Goal: Task Accomplishment & Management: Complete application form

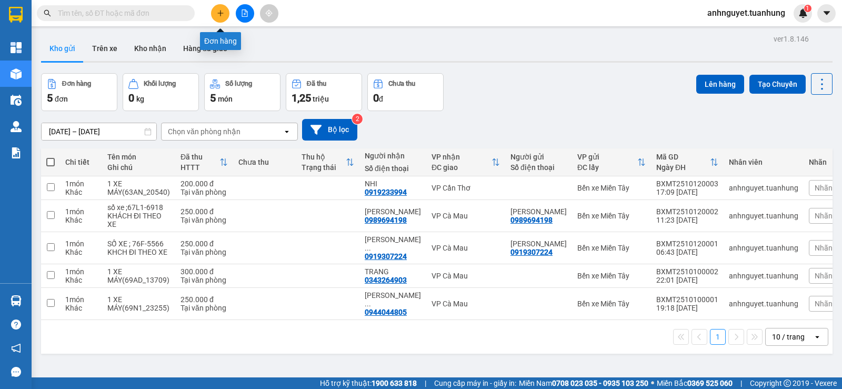
click at [221, 14] on icon "plus" at bounding box center [220, 12] width 7 height 7
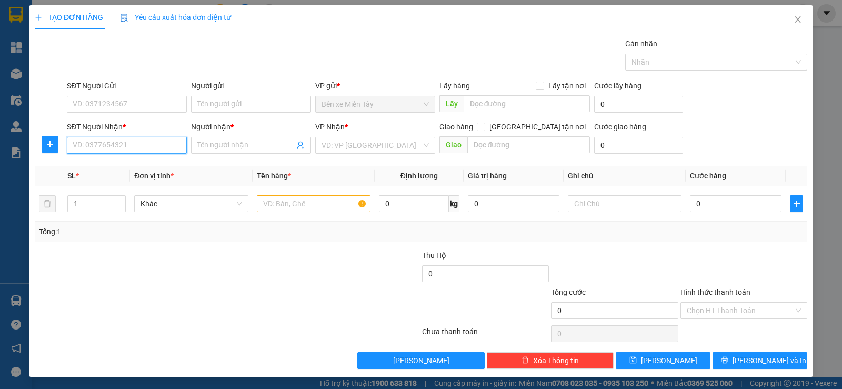
click at [104, 147] on input "SĐT Người Nhận *" at bounding box center [127, 145] width 120 height 17
type input "0347156254"
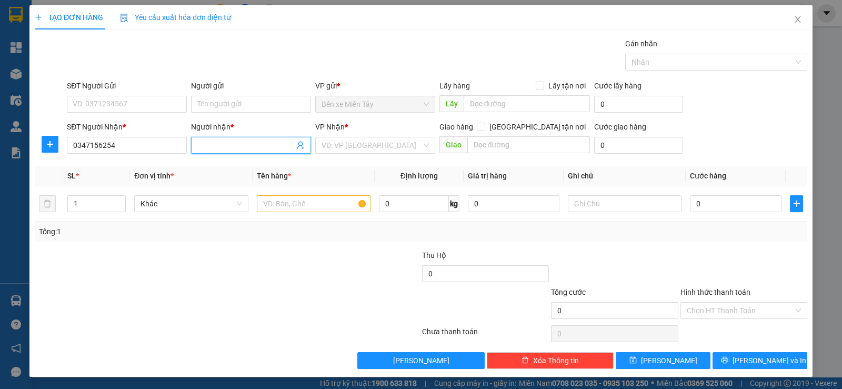
click at [232, 142] on input "Người nhận *" at bounding box center [245, 145] width 97 height 12
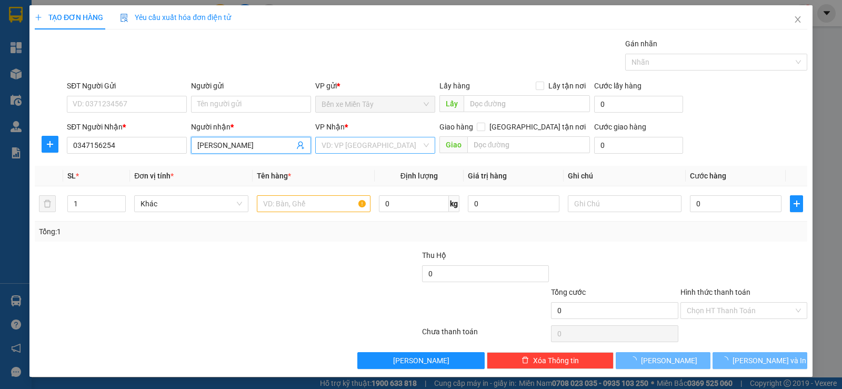
type input "[PERSON_NAME]"
click at [376, 149] on input "search" at bounding box center [372, 145] width 100 height 16
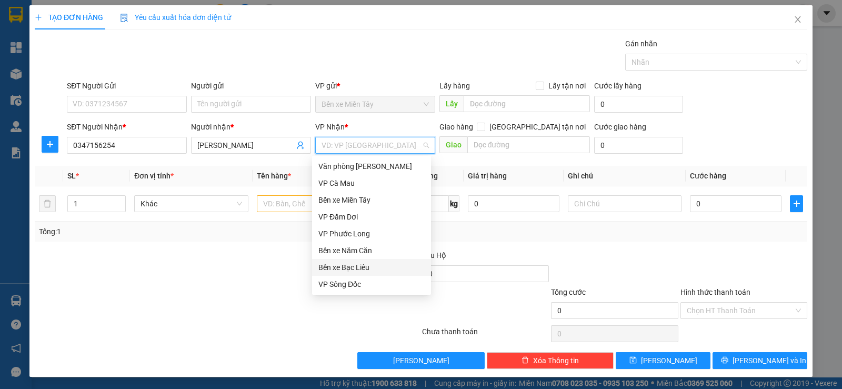
click at [375, 271] on div "Bến xe Bạc Liêu" at bounding box center [371, 268] width 106 height 12
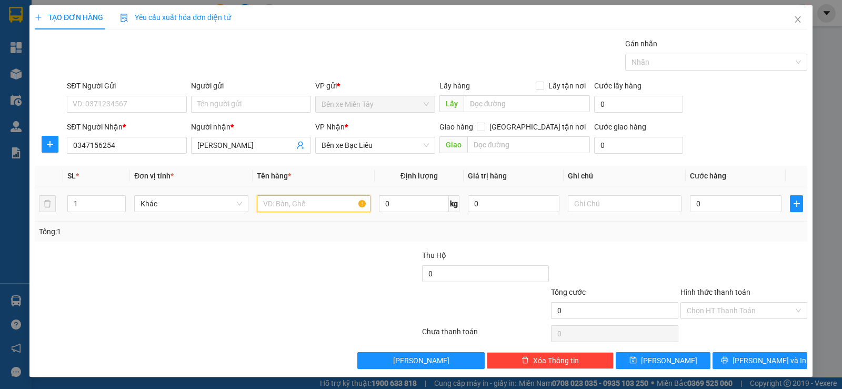
click at [296, 203] on input "text" at bounding box center [314, 203] width 114 height 17
type input "1 XE MÁY(94L1_02071)"
click at [501, 209] on input "0" at bounding box center [514, 203] width 92 height 17
click at [717, 205] on input "0" at bounding box center [736, 203] width 92 height 17
type input "250.000"
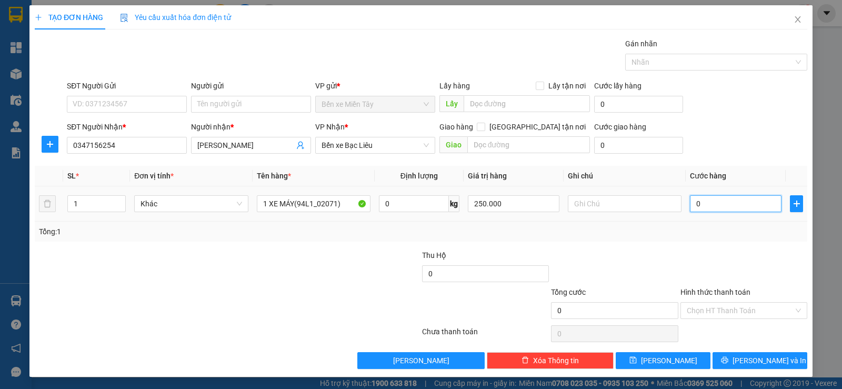
type input "2"
type input "25"
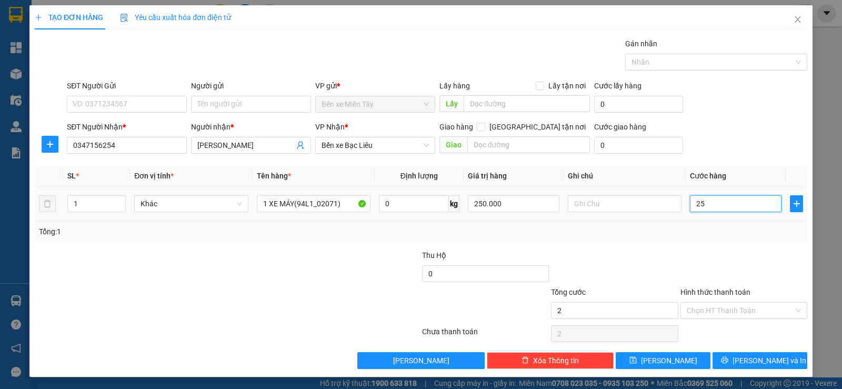
type input "25"
type input "250"
type input "2.500"
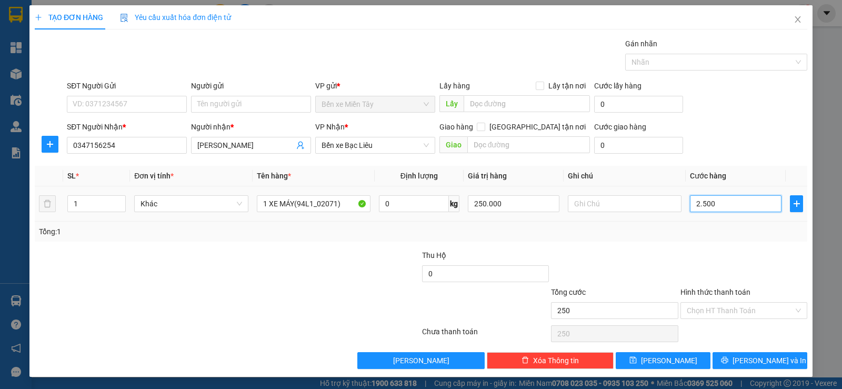
type input "2.500"
type input "25.000"
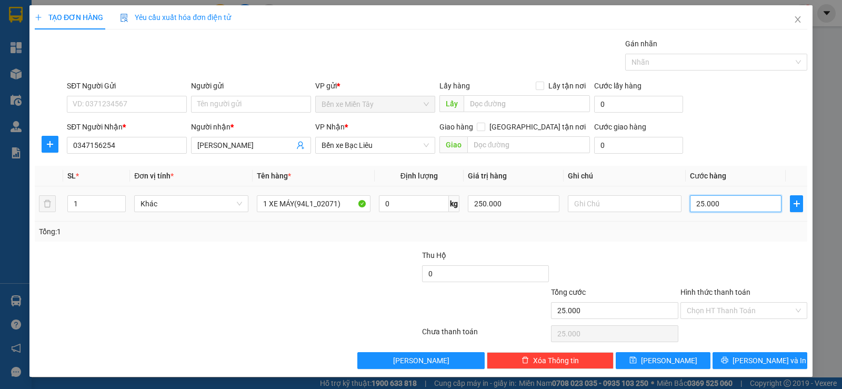
type input "250.000"
click at [726, 314] on input "Hình thức thanh toán" at bounding box center [740, 311] width 107 height 16
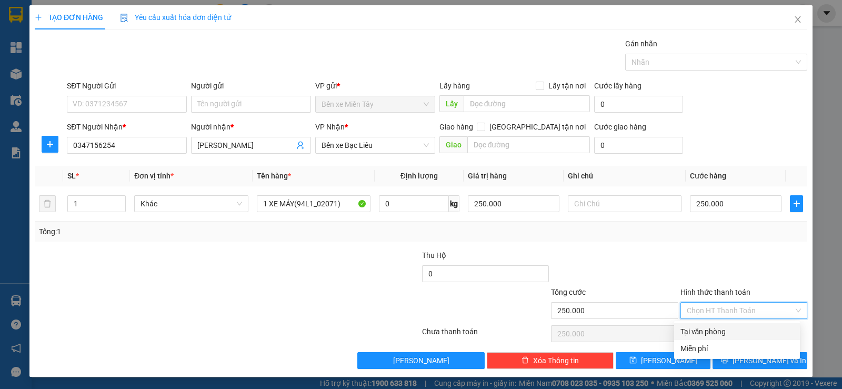
click at [717, 334] on div "Tại văn phòng" at bounding box center [737, 332] width 113 height 12
type input "0"
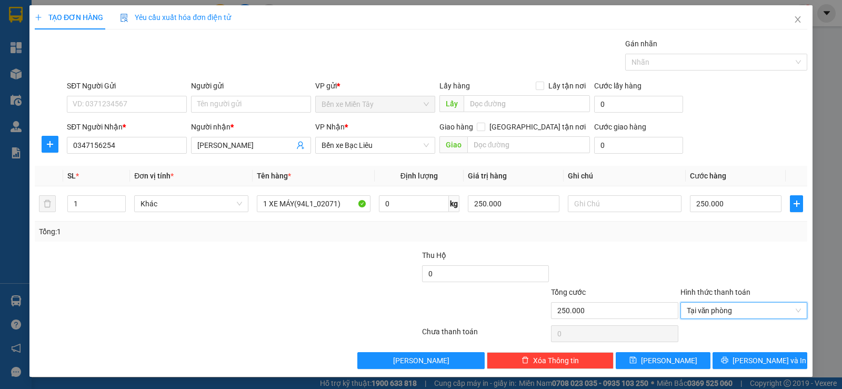
scroll to position [1, 0]
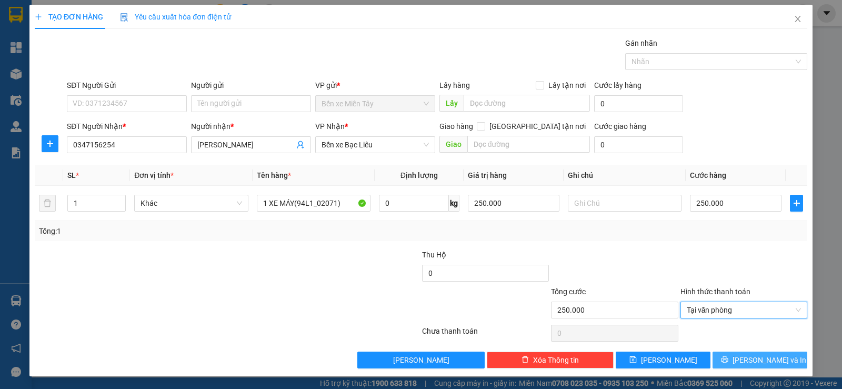
click at [743, 362] on button "[PERSON_NAME] và In" at bounding box center [760, 360] width 95 height 17
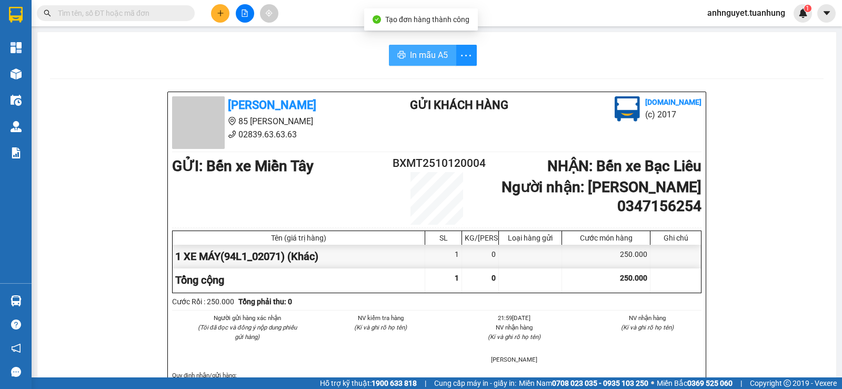
click at [417, 56] on span "In mẫu A5" at bounding box center [429, 54] width 38 height 13
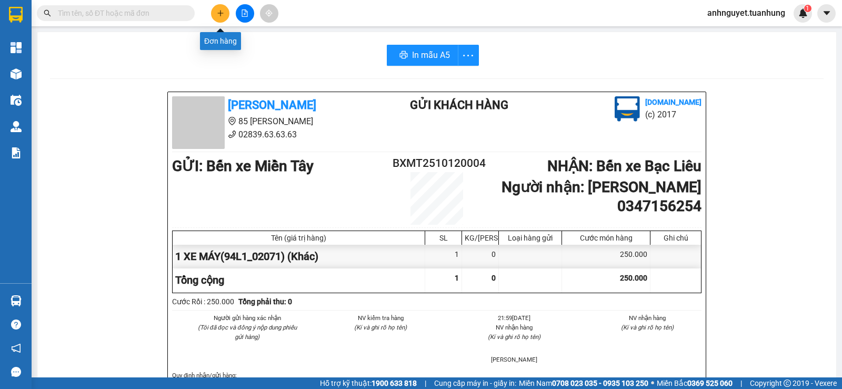
click at [218, 12] on icon "plus" at bounding box center [220, 12] width 7 height 7
